Goal: Find contact information: Find contact information

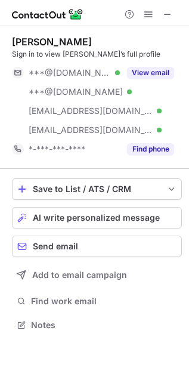
scroll to position [316, 189]
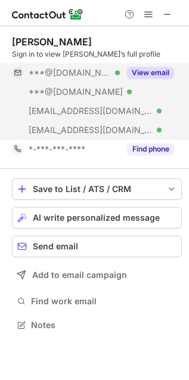
click at [135, 69] on button "View email" at bounding box center [150, 73] width 47 height 12
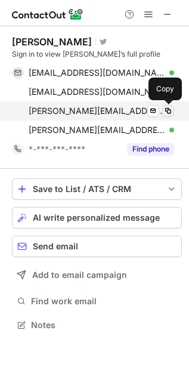
click at [167, 106] on span at bounding box center [168, 111] width 10 height 10
click at [164, 111] on span at bounding box center [168, 111] width 10 height 10
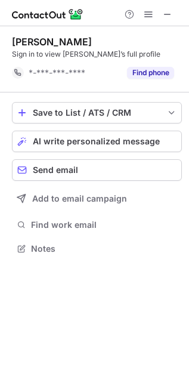
scroll to position [6, 6]
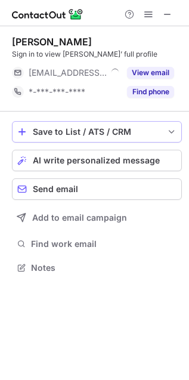
scroll to position [259, 189]
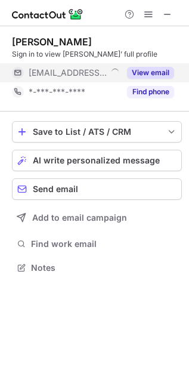
click at [140, 74] on button "View email" at bounding box center [150, 73] width 47 height 12
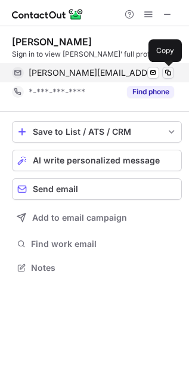
click at [167, 74] on span at bounding box center [168, 73] width 10 height 10
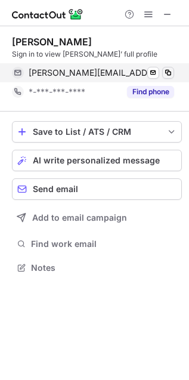
click at [167, 74] on span at bounding box center [168, 73] width 10 height 10
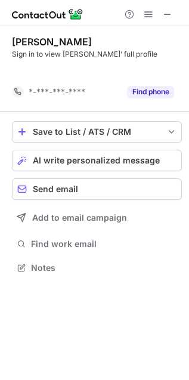
scroll to position [6, 6]
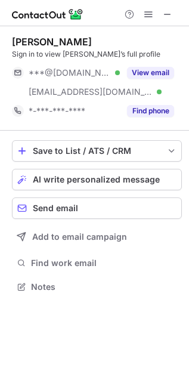
scroll to position [278, 189]
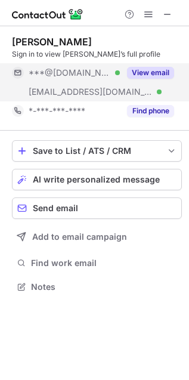
click at [141, 78] on button "View email" at bounding box center [150, 73] width 47 height 12
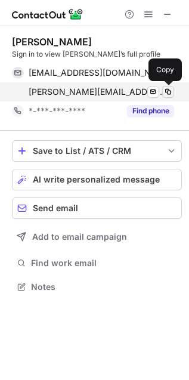
click at [168, 95] on span at bounding box center [168, 92] width 10 height 10
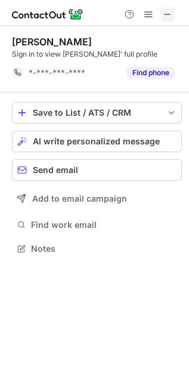
scroll to position [6, 6]
click at [161, 15] on button at bounding box center [167, 14] width 14 height 14
click at [164, 14] on span at bounding box center [168, 15] width 10 height 10
